Goal: Task Accomplishment & Management: Use online tool/utility

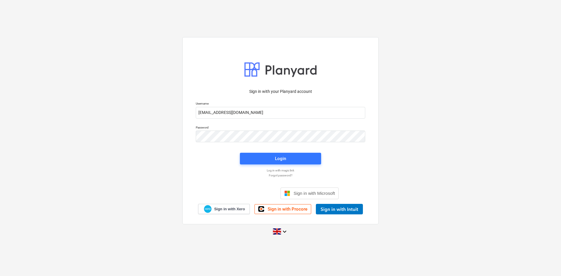
type input "[EMAIL_ADDRESS][DOMAIN_NAME]"
click at [275, 157] on span "Login" at bounding box center [280, 159] width 67 height 8
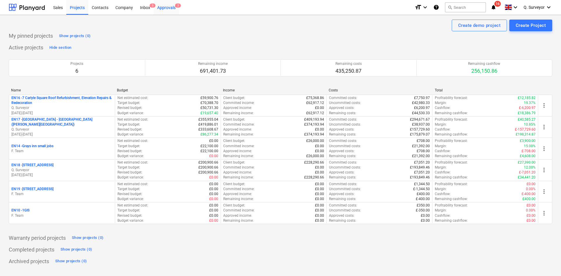
click at [168, 6] on div "Approvals 2" at bounding box center [166, 7] width 25 height 15
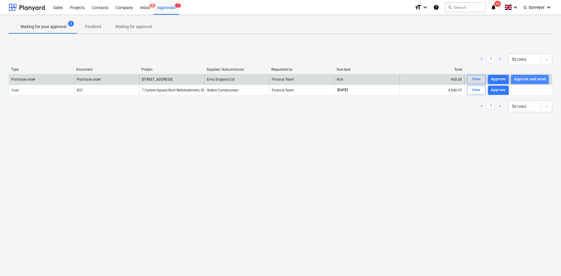
click at [526, 79] on div "Approve and send" at bounding box center [530, 79] width 32 height 7
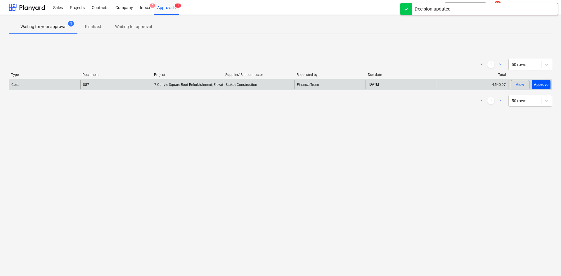
click at [547, 85] on div "Approve" at bounding box center [541, 85] width 15 height 7
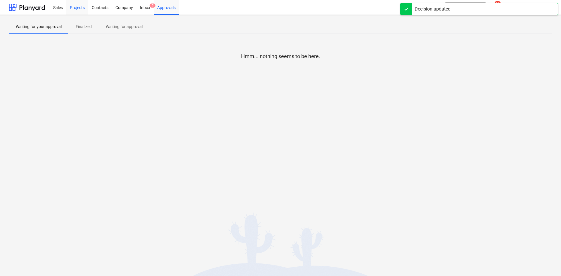
click at [74, 5] on div "Projects" at bounding box center [77, 7] width 22 height 15
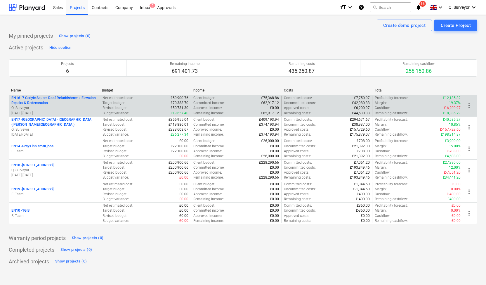
click at [41, 110] on p "Q. Surveyor" at bounding box center [54, 108] width 86 height 5
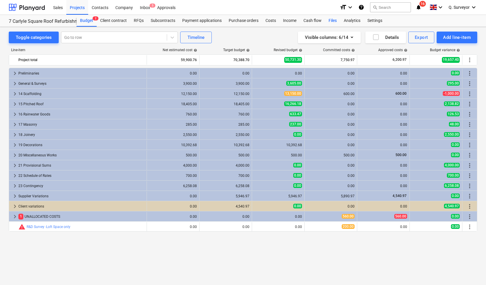
click at [333, 19] on div "Files" at bounding box center [332, 21] width 15 height 12
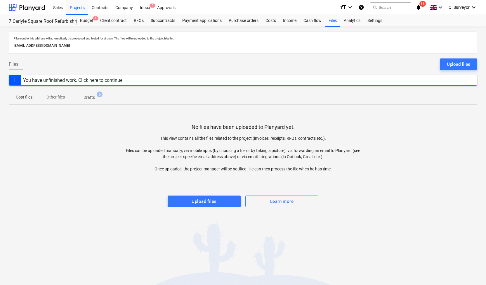
drag, startPoint x: 120, startPoint y: 44, endPoint x: 4, endPoint y: 41, distance: 116.4
click at [4, 41] on div "Files sent to this address will automatically be processed and tested for virus…" at bounding box center [243, 156] width 486 height 258
click at [120, 47] on p "[EMAIL_ADDRESS][DOMAIN_NAME]" at bounding box center [243, 46] width 459 height 6
drag, startPoint x: 120, startPoint y: 46, endPoint x: 13, endPoint y: 49, distance: 107.3
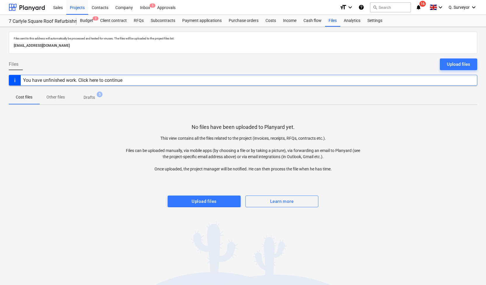
click at [13, 49] on div "[EMAIL_ADDRESS][DOMAIN_NAME]" at bounding box center [243, 46] width 461 height 8
copy p "[EMAIL_ADDRESS][DOMAIN_NAME]"
click at [80, 6] on div "Projects" at bounding box center [77, 7] width 22 height 15
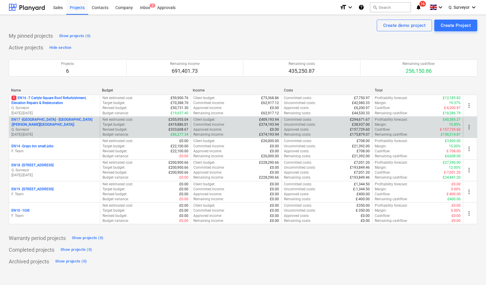
click at [79, 125] on p "EN17 - [GEOGRAPHIC_DATA] - [GEOGRAPHIC_DATA] ([PERSON_NAME][GEOGRAPHIC_DATA] an…" at bounding box center [54, 122] width 86 height 10
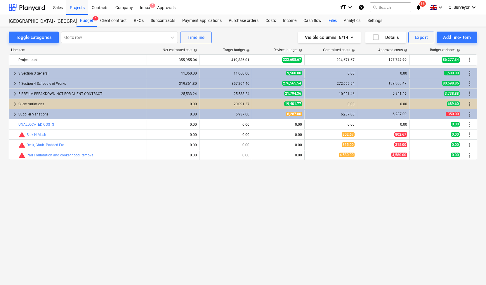
click at [328, 21] on div "Files" at bounding box center [332, 21] width 15 height 12
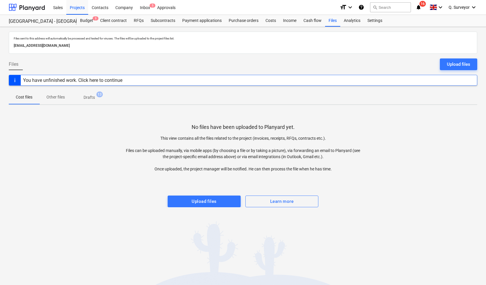
drag, startPoint x: 120, startPoint y: 45, endPoint x: 8, endPoint y: 48, distance: 112.0
click at [8, 48] on div "Files sent to this address will automatically be processed and tested for virus…" at bounding box center [243, 156] width 486 height 258
copy p "[EMAIL_ADDRESS][DOMAIN_NAME]"
